Goal: Task Accomplishment & Management: Use online tool/utility

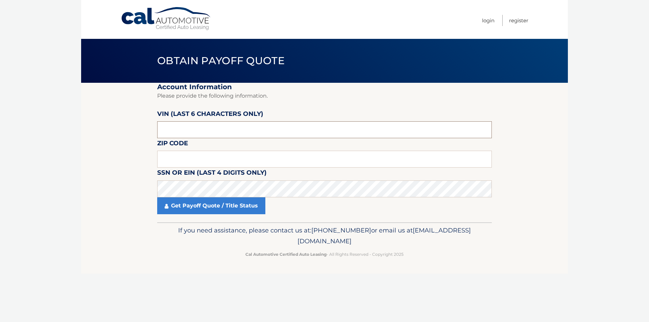
drag, startPoint x: 186, startPoint y: 130, endPoint x: 117, endPoint y: 128, distance: 68.7
click at [117, 128] on section "Account Information Please provide the following information. [PERSON_NAME] (la…" at bounding box center [324, 153] width 487 height 140
type input "668755"
type input "07035"
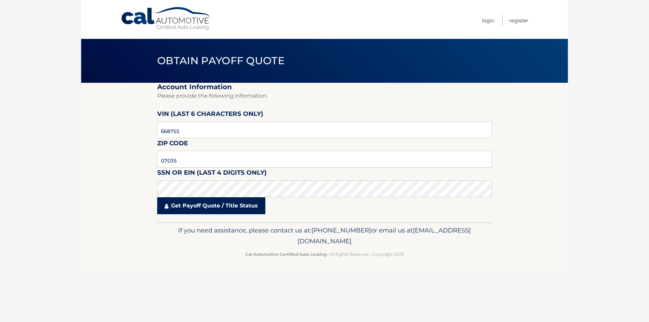
click at [199, 206] on link "Get Payoff Quote / Title Status" at bounding box center [211, 206] width 108 height 17
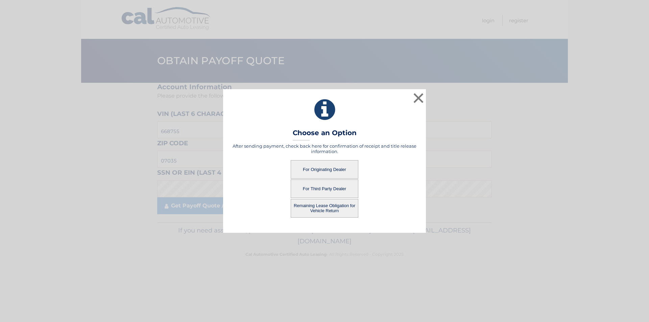
click at [327, 188] on button "For Third Party Dealer" at bounding box center [325, 189] width 68 height 19
click at [334, 187] on button "For Third Party Dealer" at bounding box center [325, 189] width 68 height 19
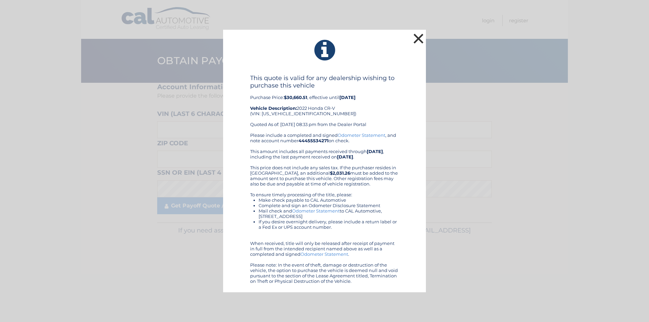
click at [421, 40] on button "×" at bounding box center [419, 39] width 14 height 14
